Goal: Task Accomplishment & Management: Complete application form

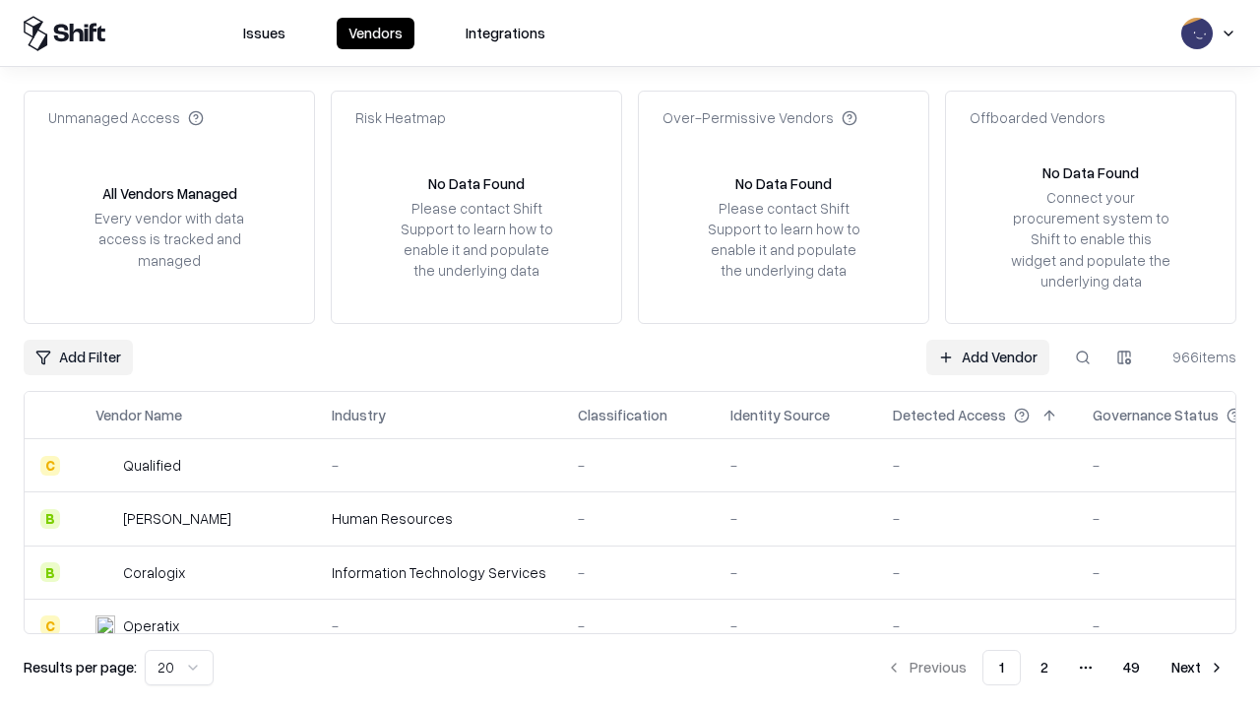
click at [988, 356] on link "Add Vendor" at bounding box center [988, 357] width 123 height 35
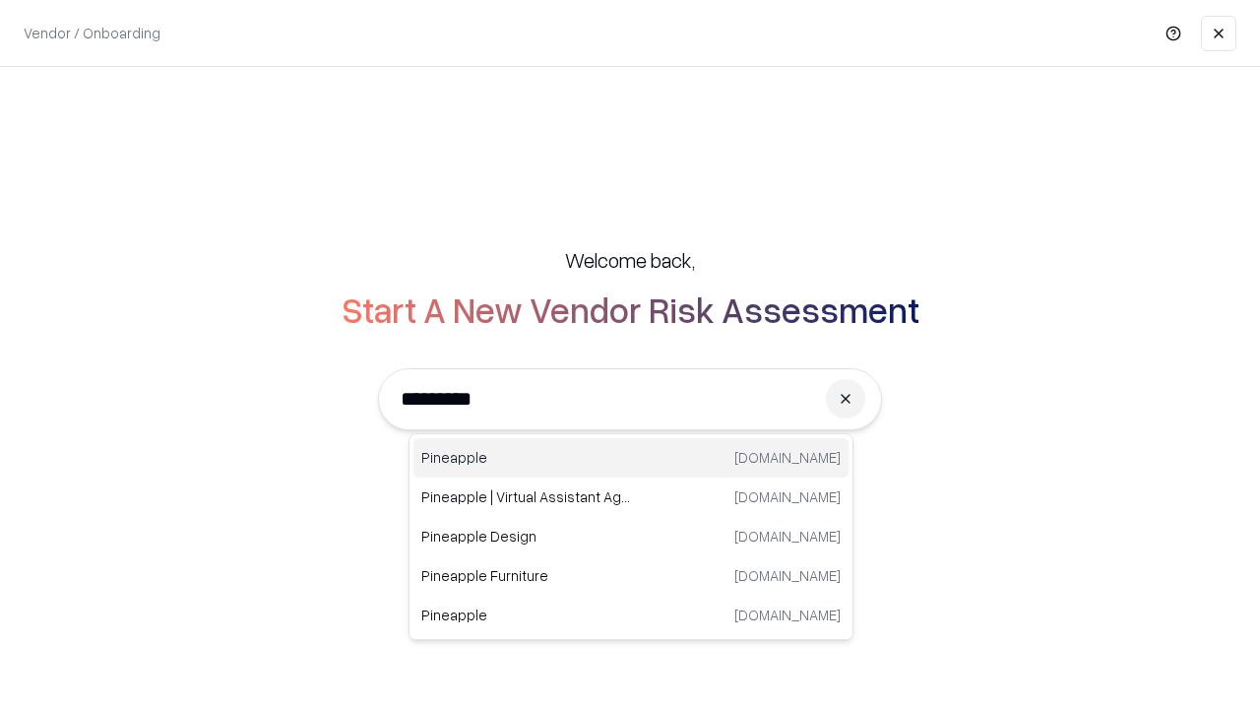
click at [631, 458] on div "Pineapple [DOMAIN_NAME]" at bounding box center [631, 457] width 435 height 39
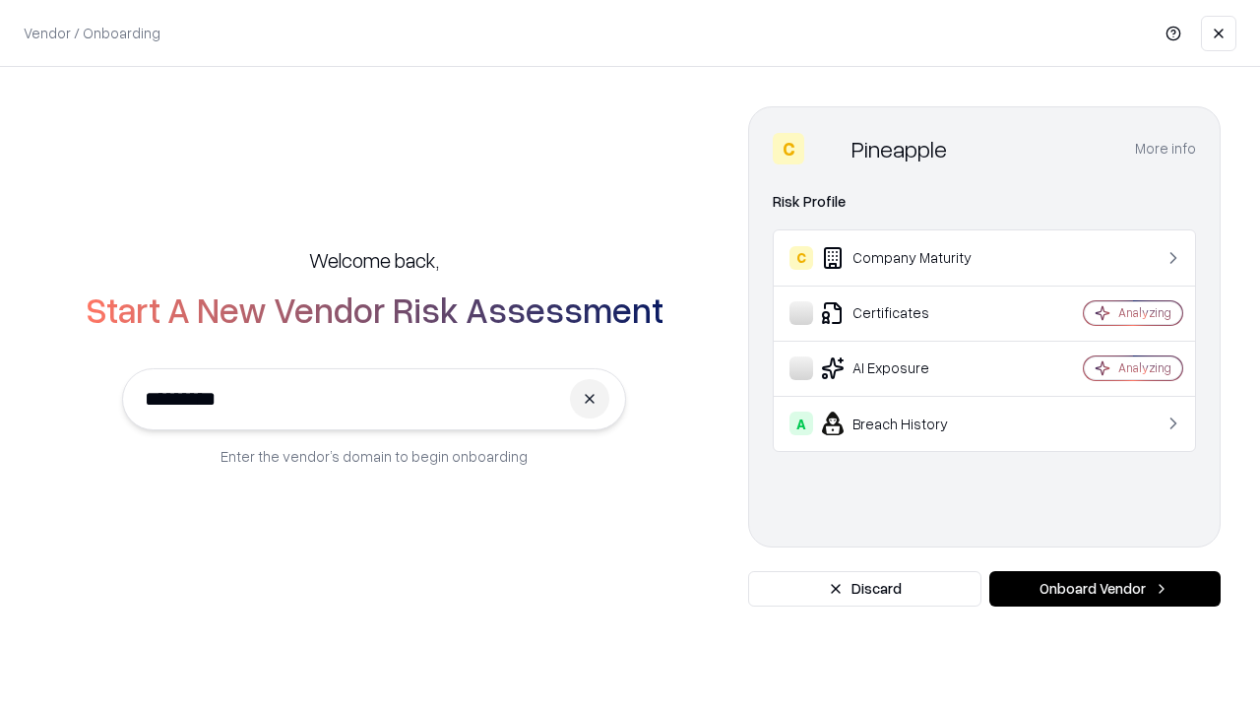
type input "*********"
click at [1105, 589] on button "Onboard Vendor" at bounding box center [1105, 588] width 231 height 35
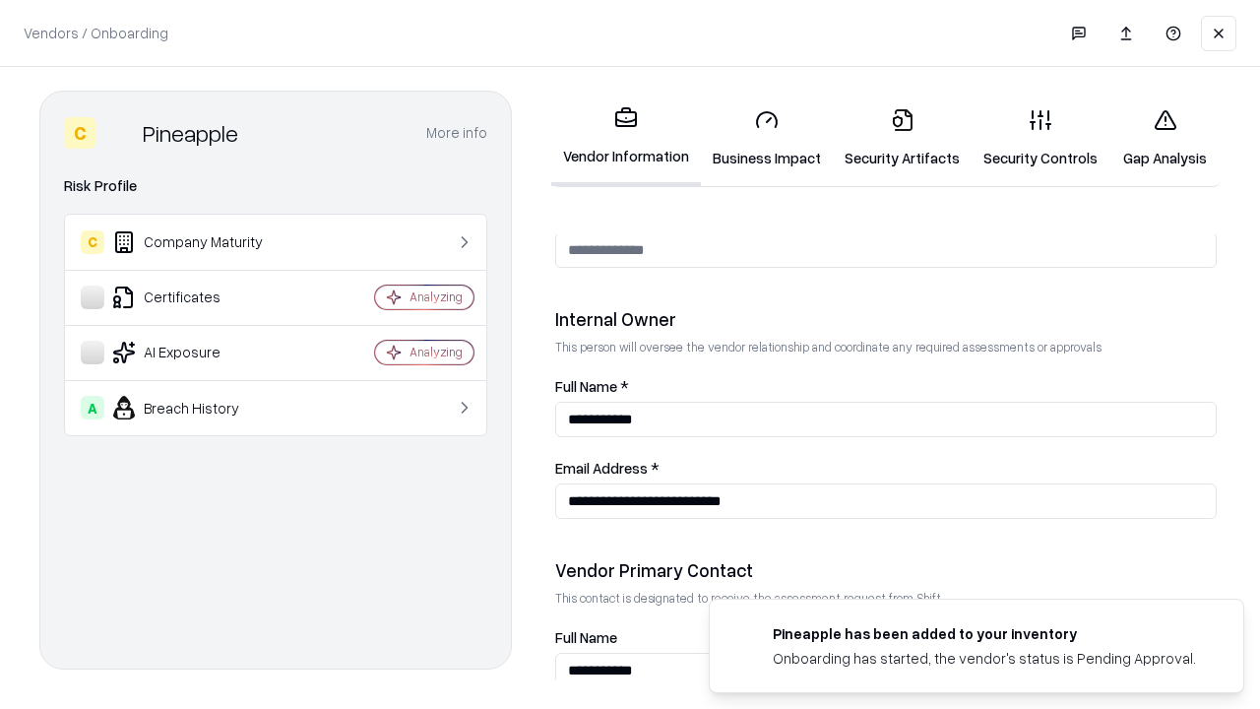
scroll to position [1020, 0]
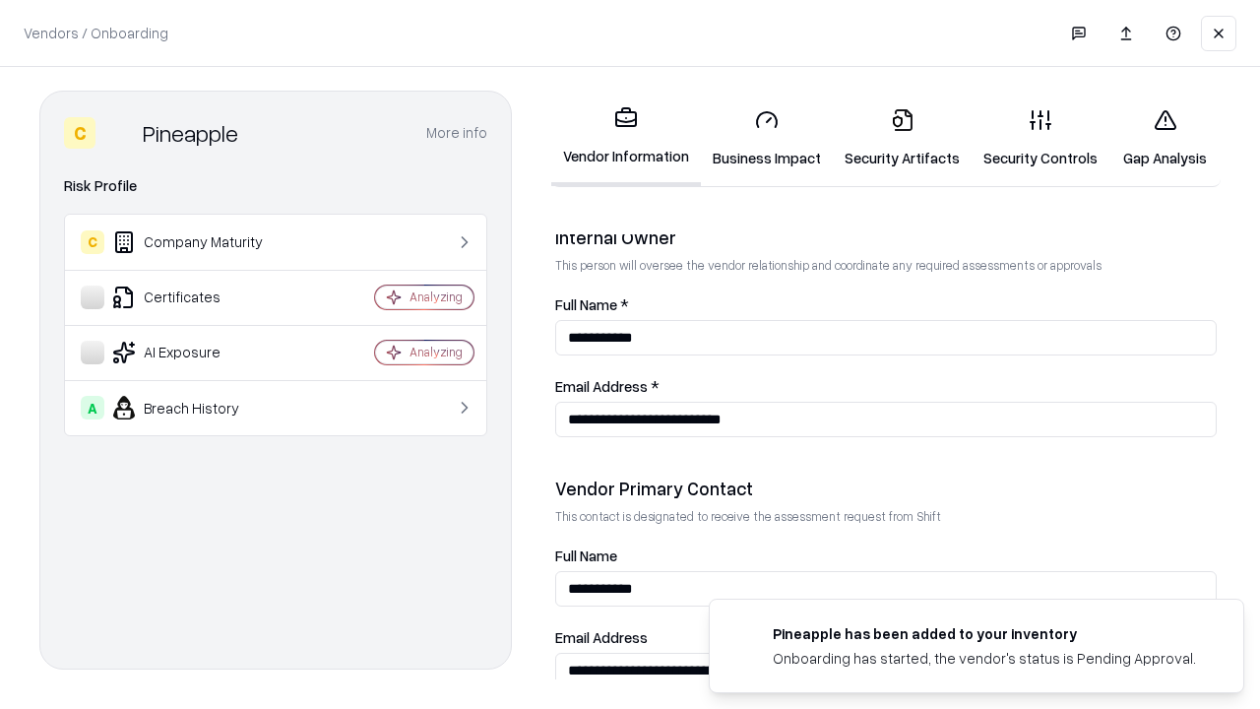
click at [767, 138] on link "Business Impact" at bounding box center [767, 139] width 132 height 92
click at [902, 138] on link "Security Artifacts" at bounding box center [902, 139] width 139 height 92
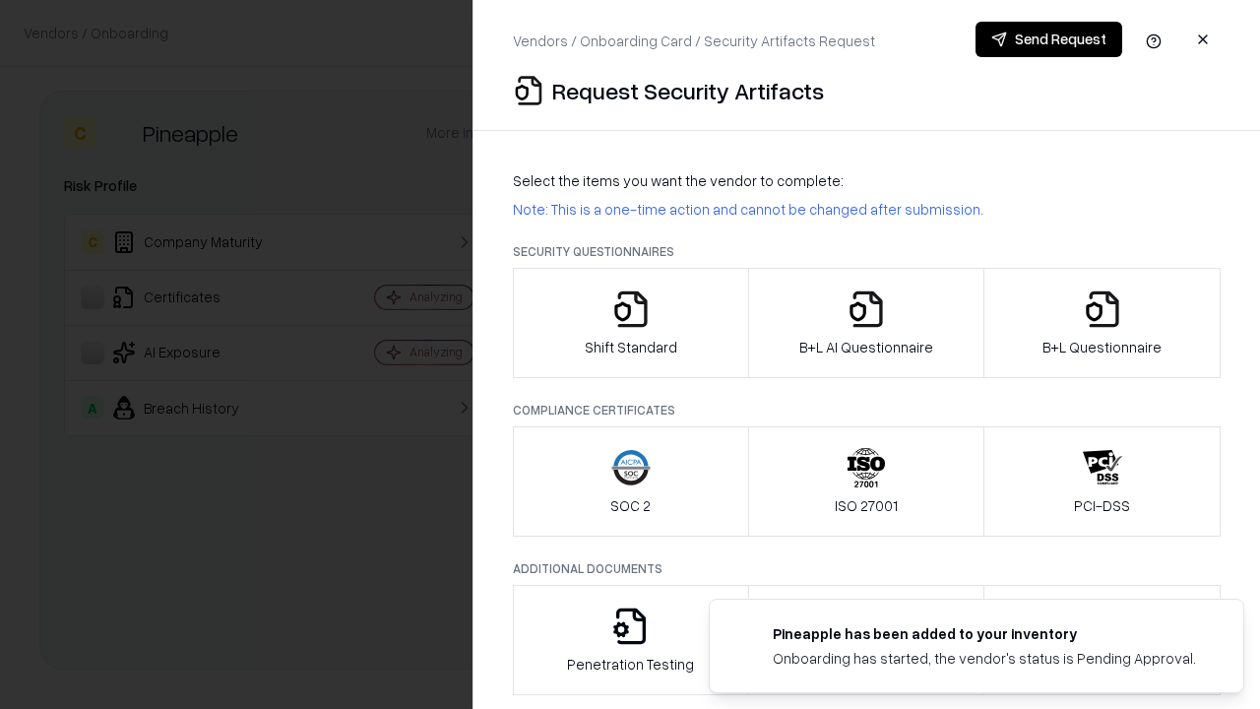
click at [630, 323] on icon "button" at bounding box center [630, 308] width 39 height 39
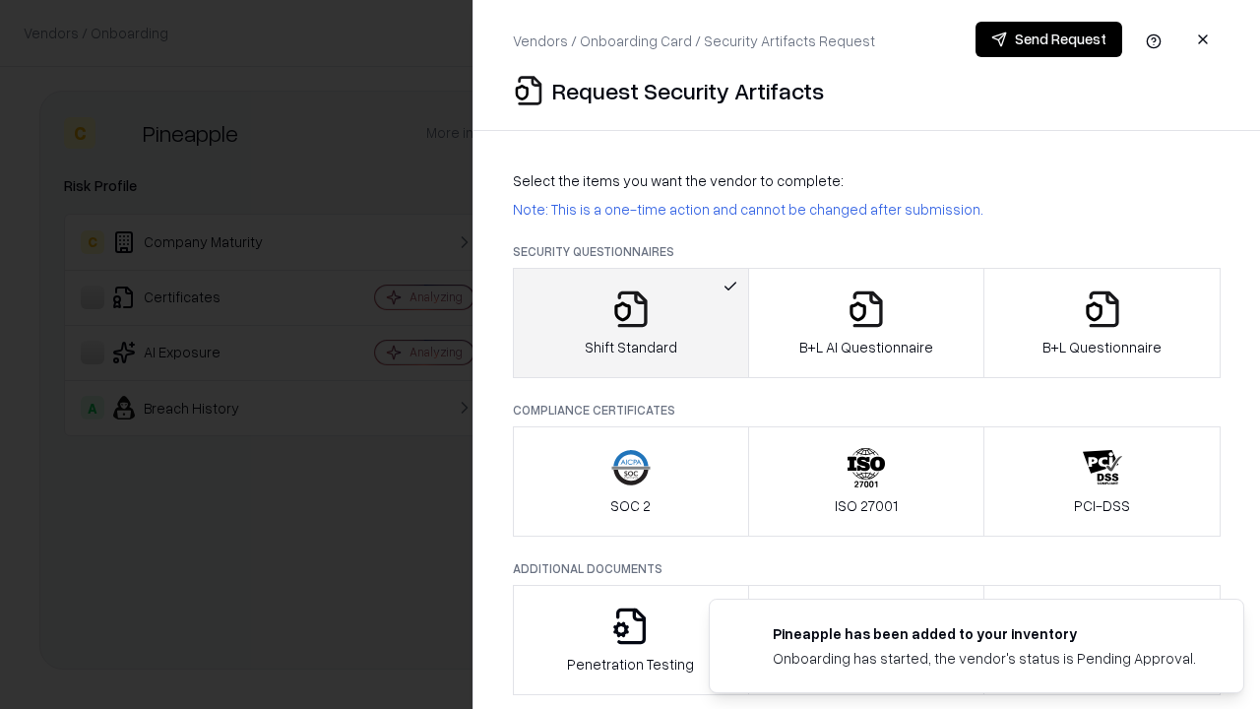
click at [1049, 39] on button "Send Request" at bounding box center [1049, 39] width 147 height 35
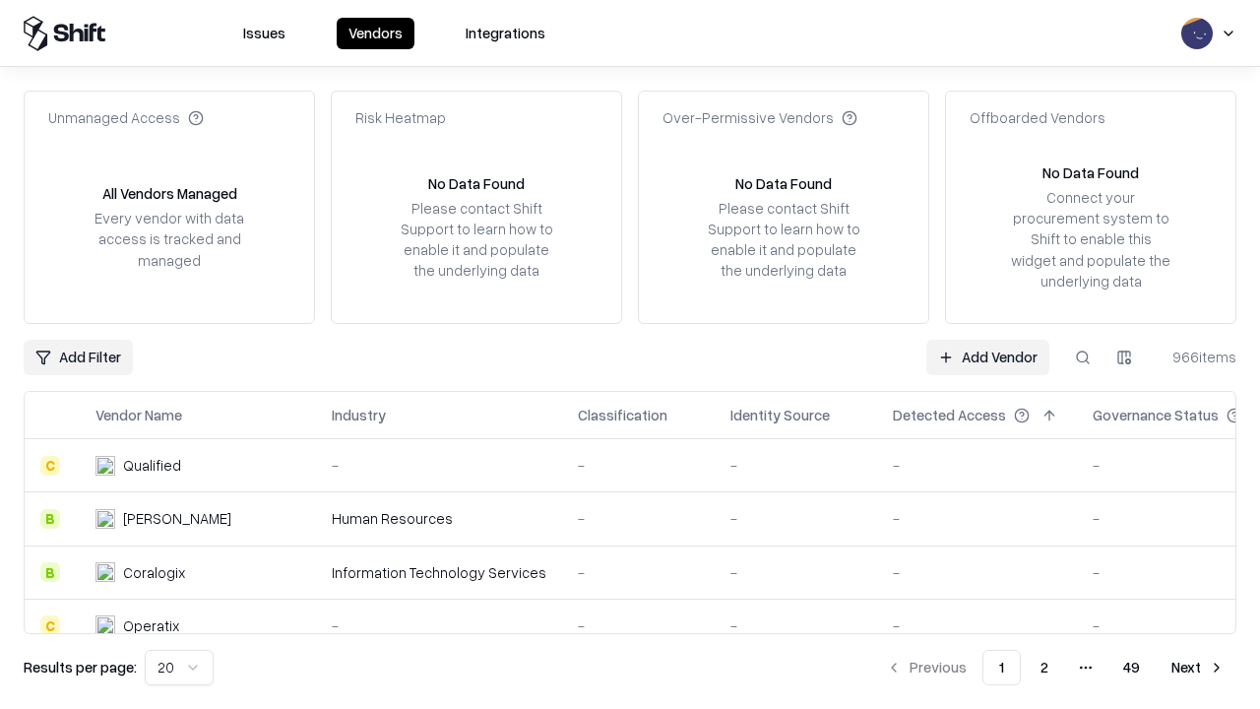
click at [1083, 356] on button at bounding box center [1082, 357] width 35 height 35
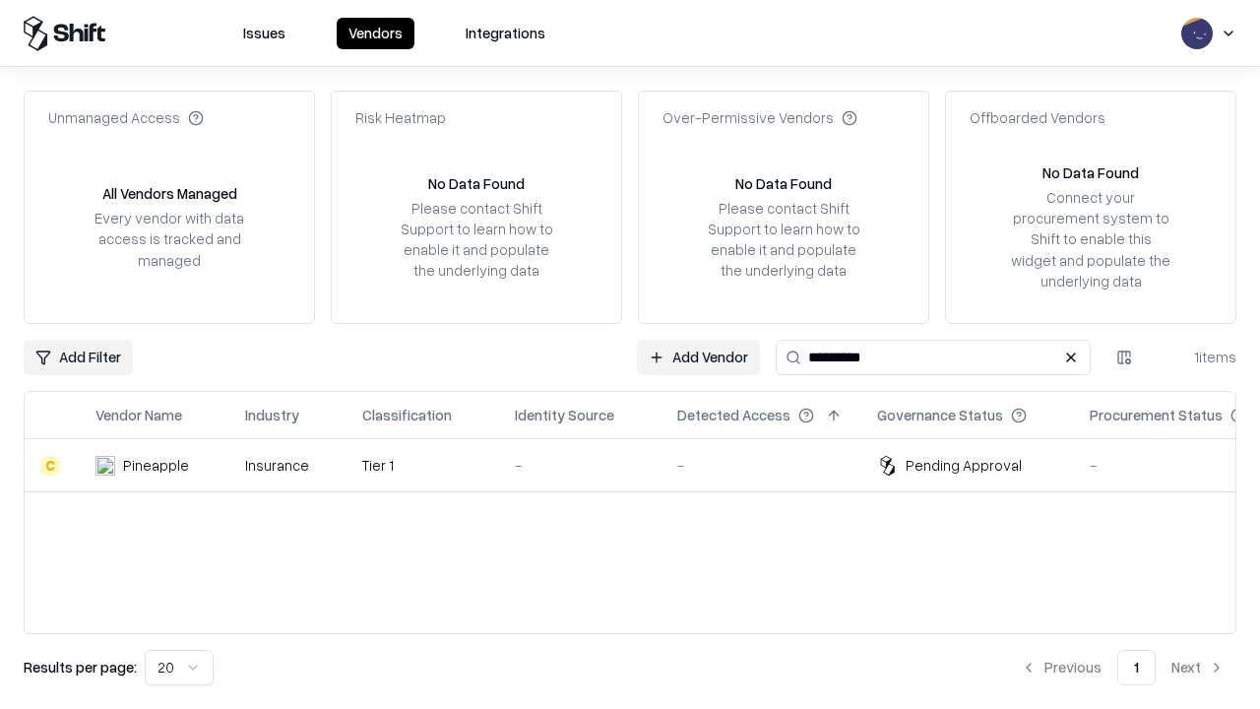
type input "*********"
click at [642, 465] on div "-" at bounding box center [580, 465] width 131 height 21
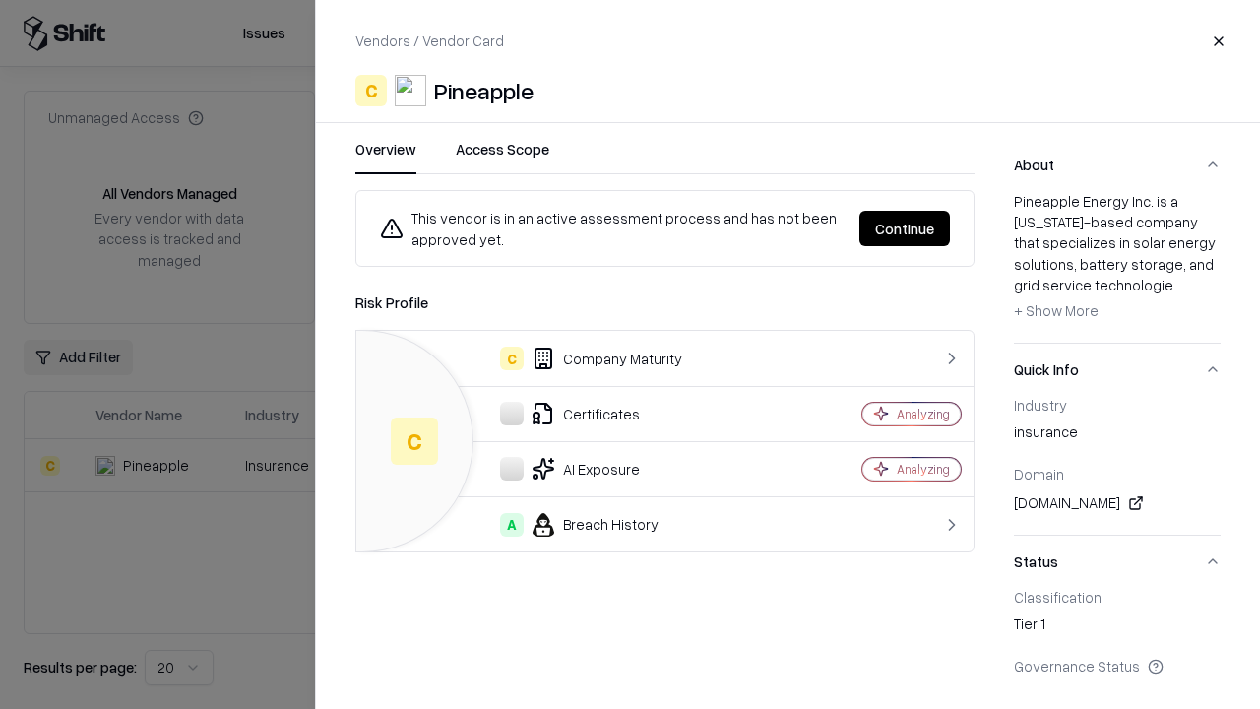
click at [905, 228] on button "Continue" at bounding box center [905, 228] width 91 height 35
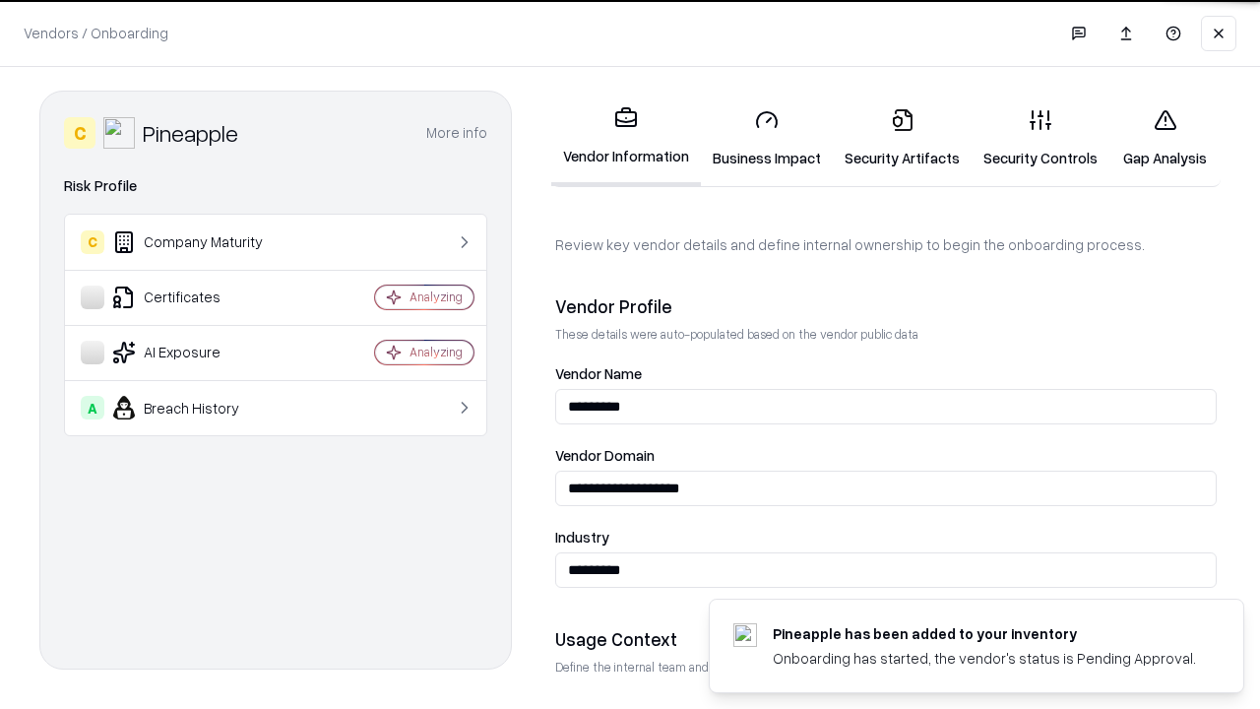
click at [902, 138] on link "Security Artifacts" at bounding box center [902, 139] width 139 height 92
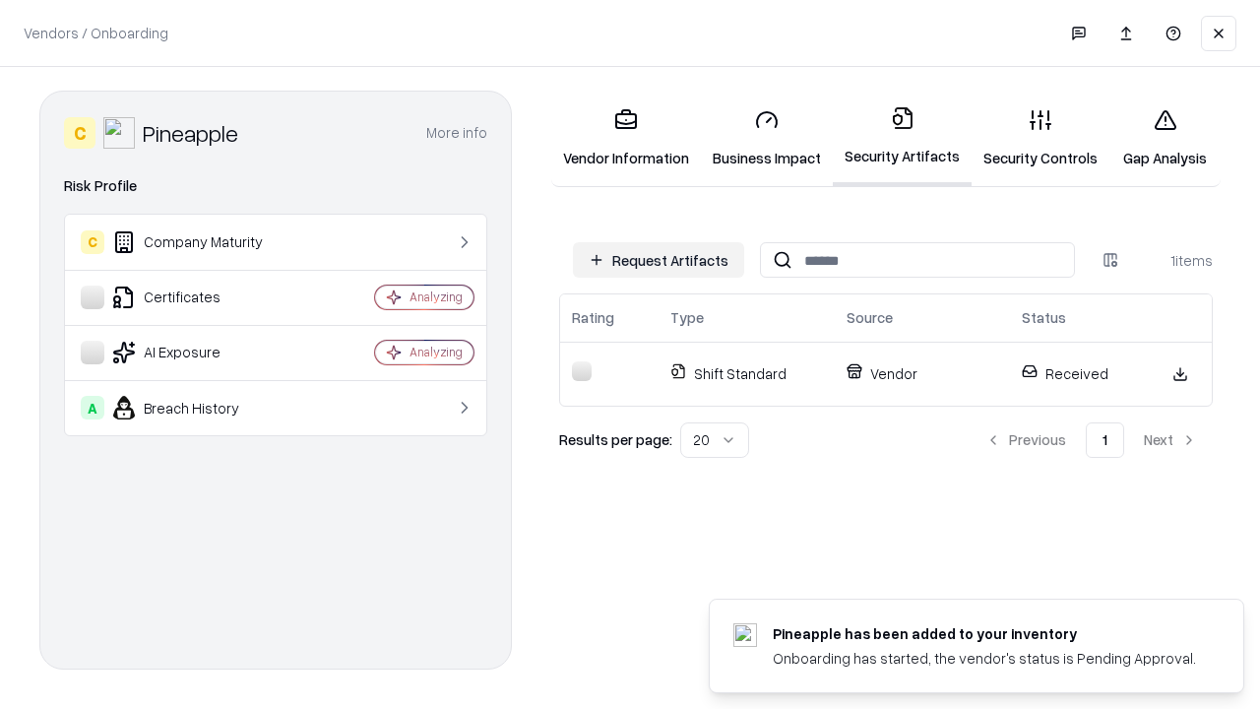
click at [1165, 138] on link "Gap Analysis" at bounding box center [1165, 139] width 111 height 92
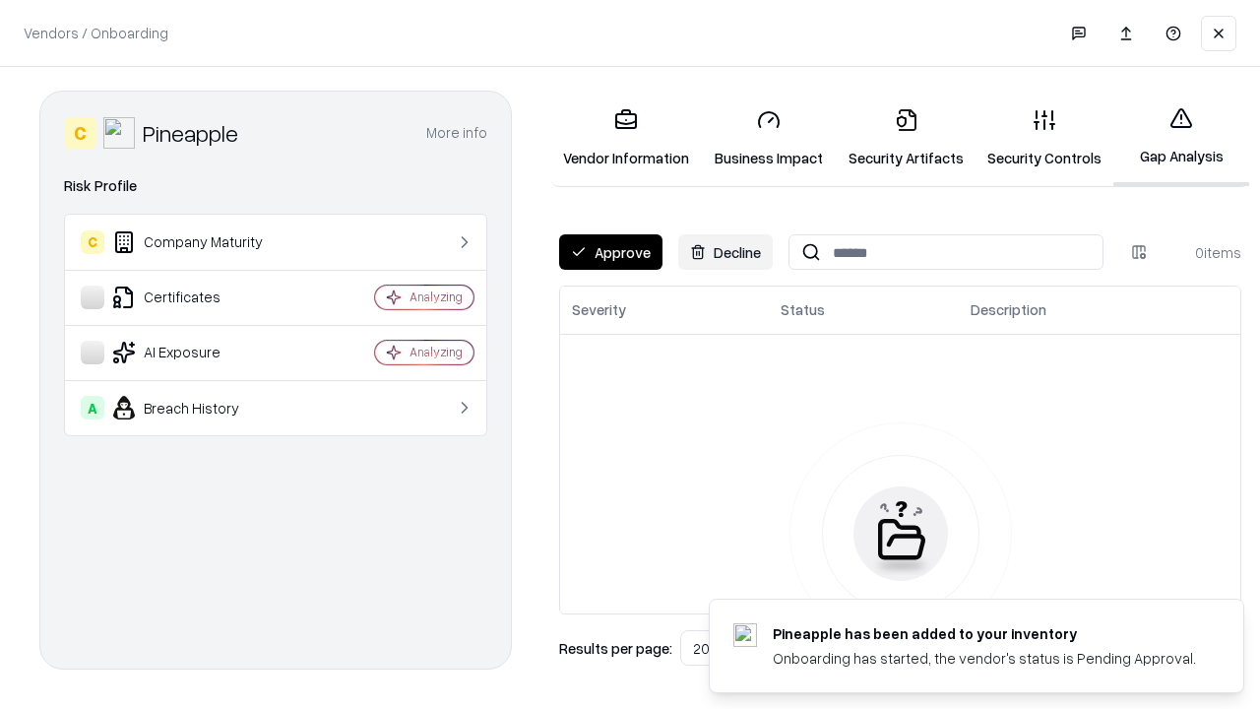
click at [610, 252] on button "Approve" at bounding box center [610, 251] width 103 height 35
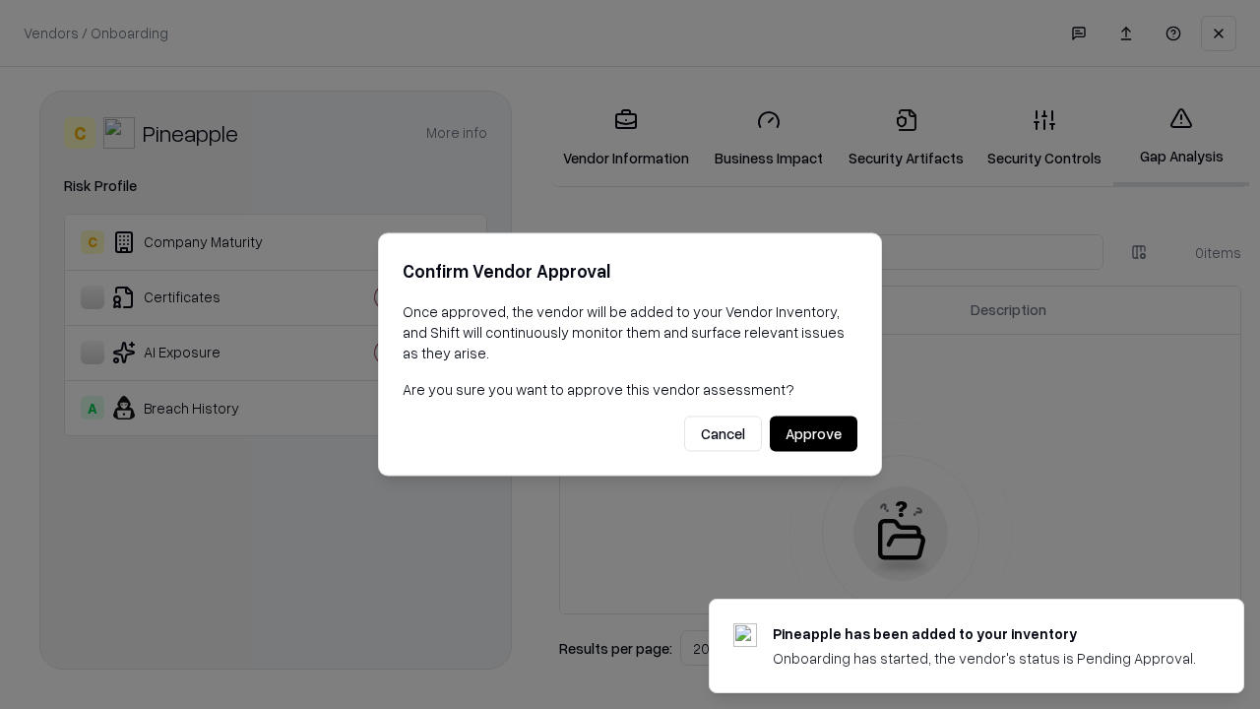
click at [813, 433] on button "Approve" at bounding box center [814, 433] width 88 height 35
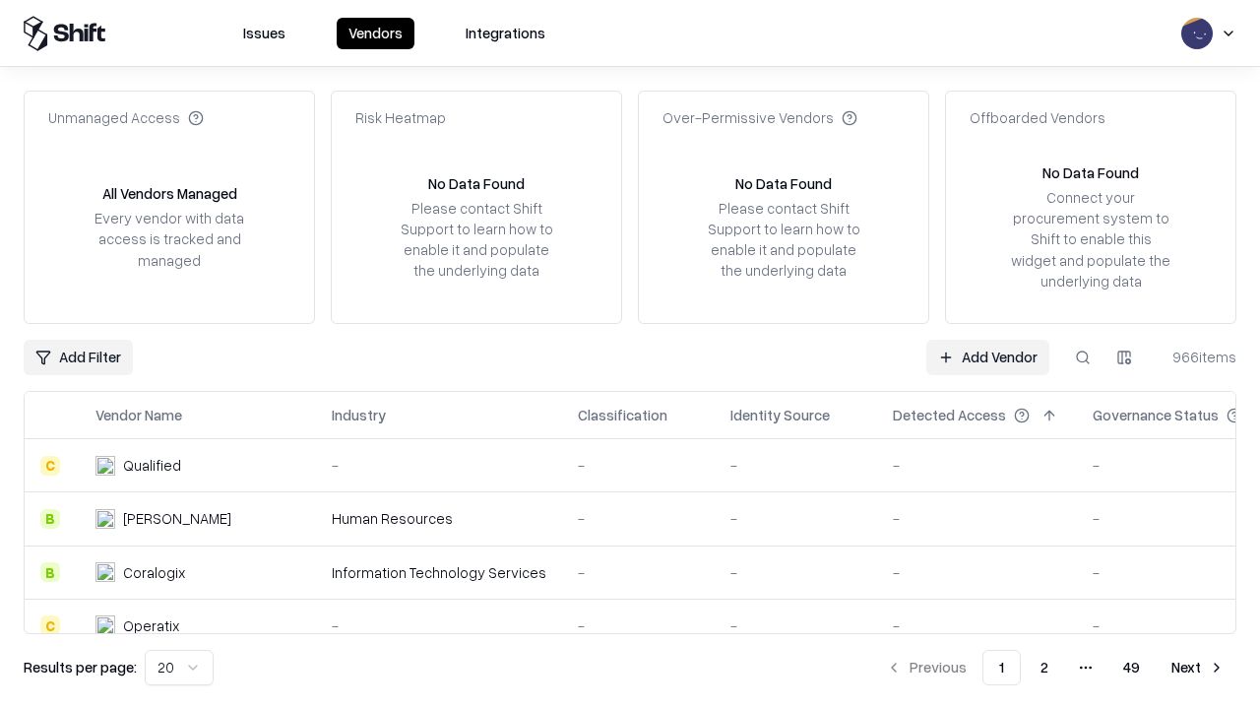
type input "*********"
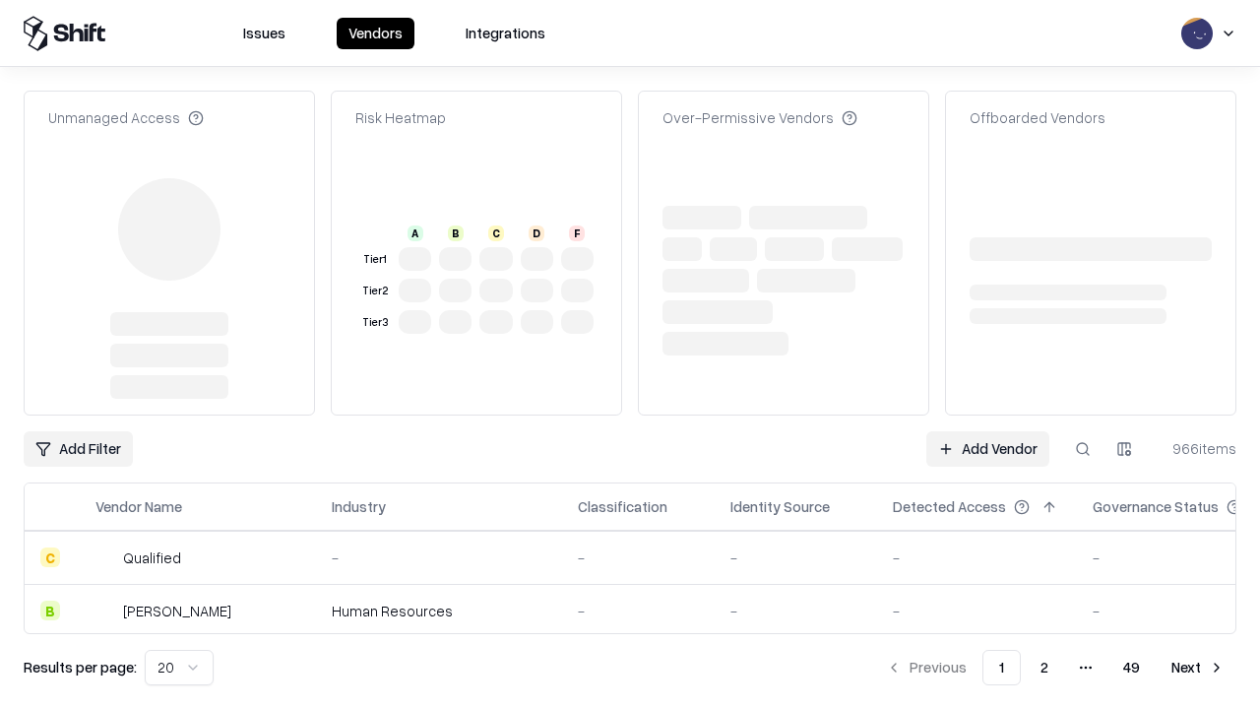
click at [988, 431] on link "Add Vendor" at bounding box center [988, 448] width 123 height 35
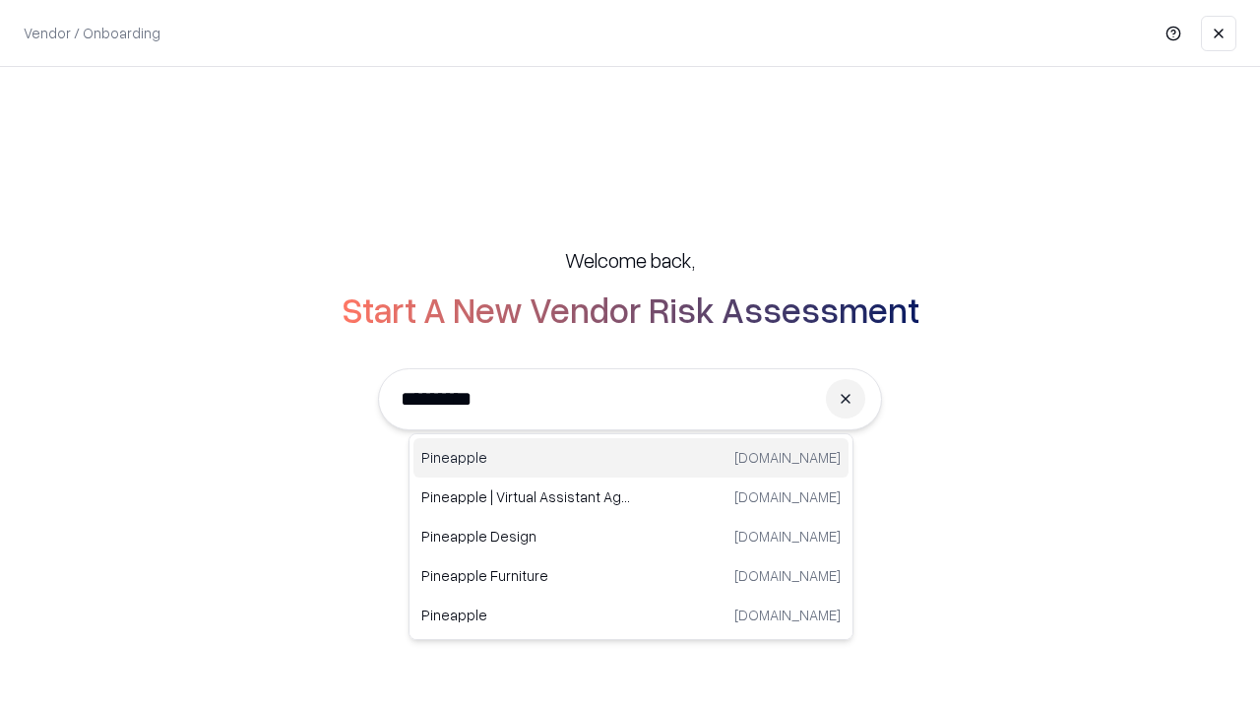
click at [631, 458] on div "Pineapple pineappleenergy.com" at bounding box center [631, 457] width 435 height 39
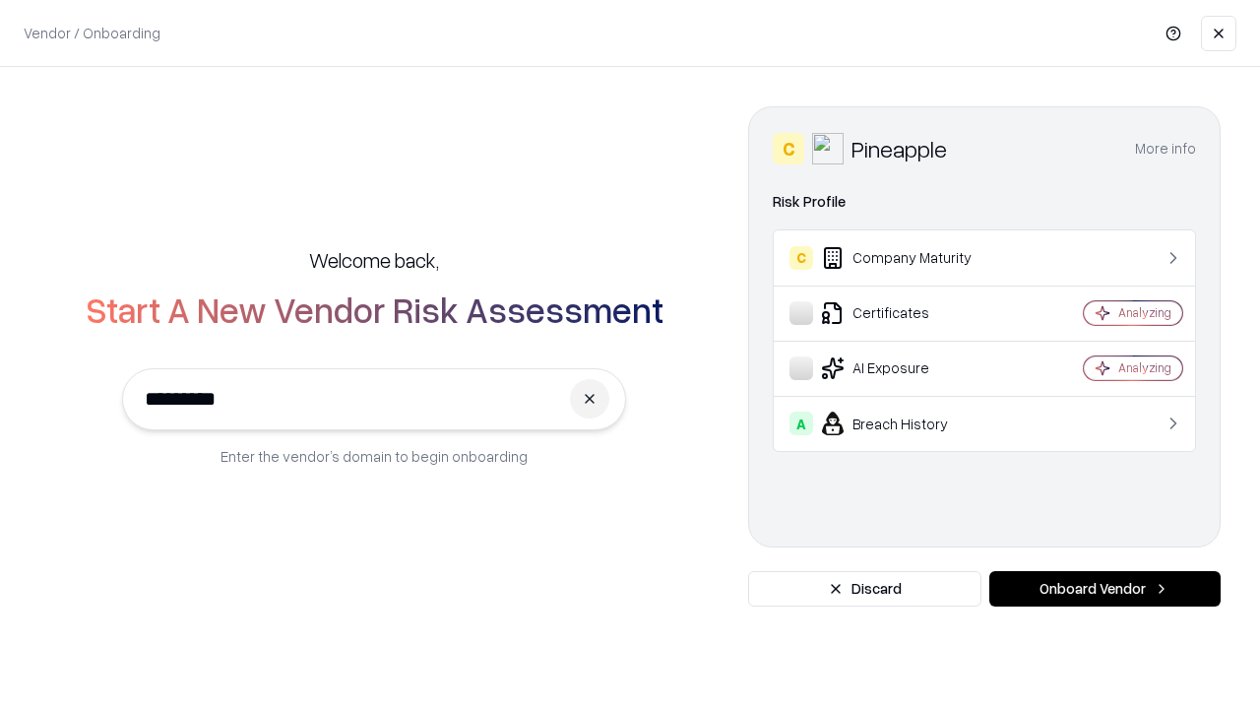
type input "*********"
click at [1105, 589] on button "Onboard Vendor" at bounding box center [1105, 588] width 231 height 35
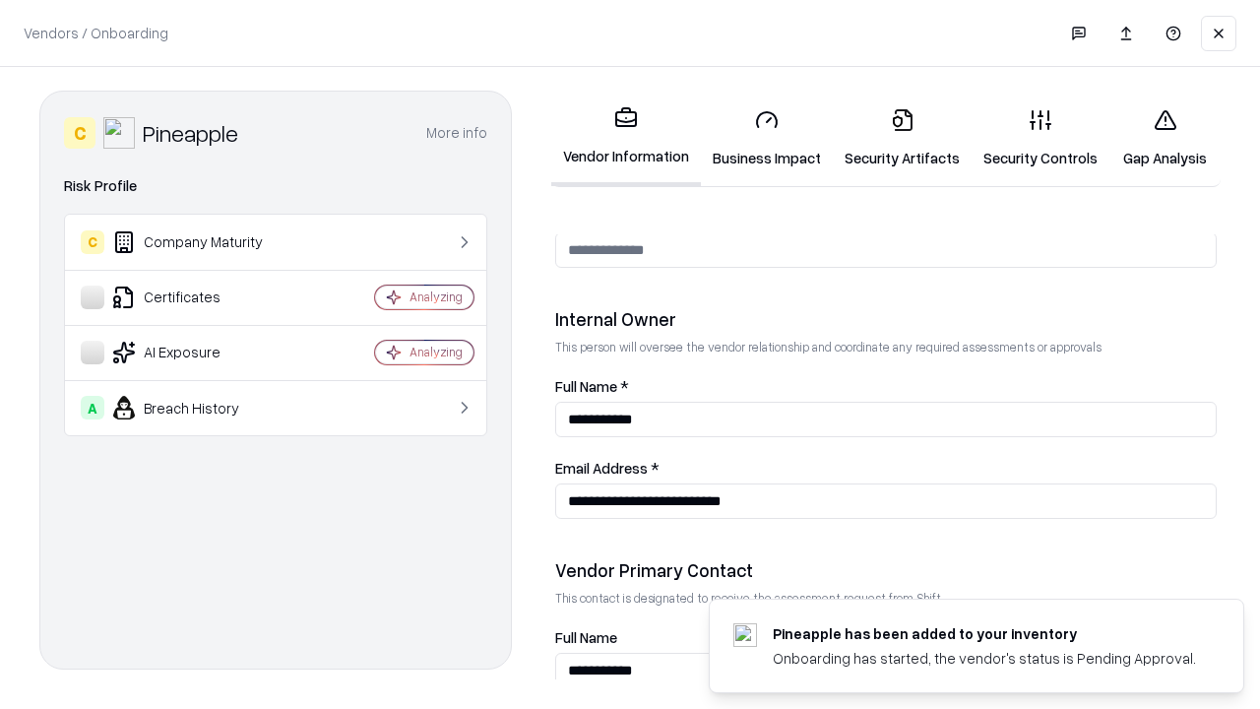
scroll to position [1020, 0]
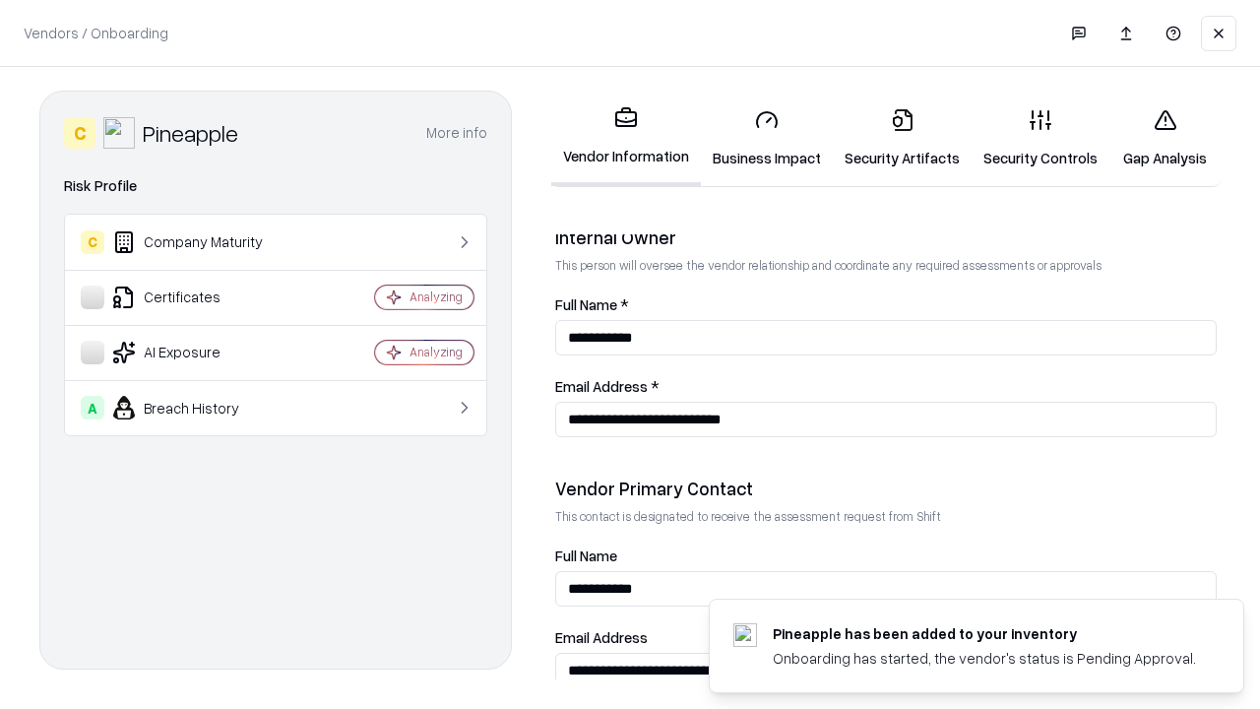
click at [1165, 138] on link "Gap Analysis" at bounding box center [1165, 139] width 111 height 92
